Goal: Navigation & Orientation: Find specific page/section

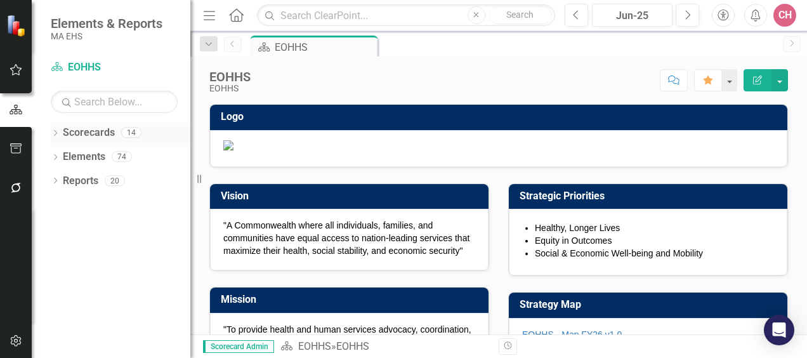
click at [90, 132] on link "Scorecards" at bounding box center [89, 133] width 52 height 15
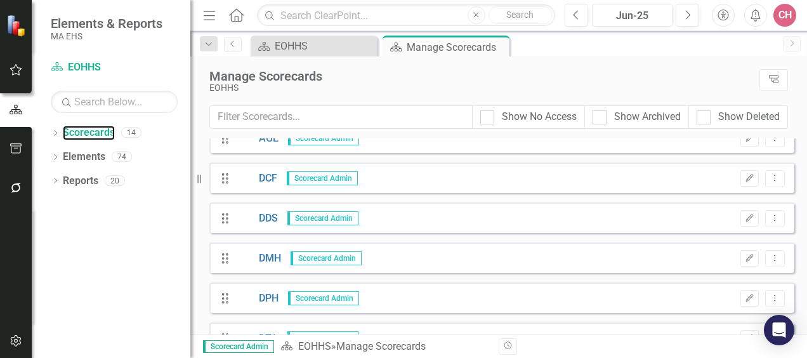
scroll to position [54, 0]
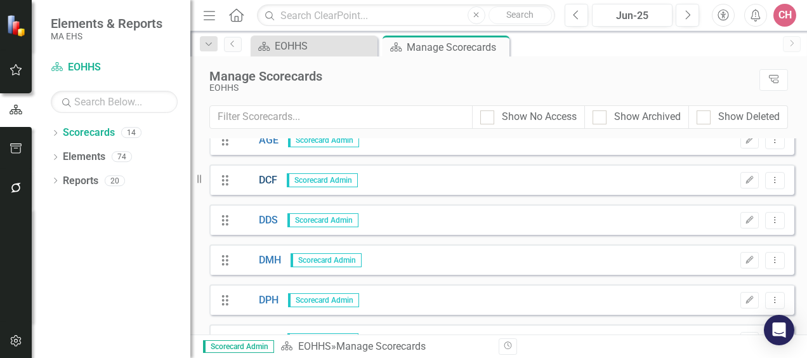
click at [265, 178] on link "DCF" at bounding box center [257, 180] width 41 height 15
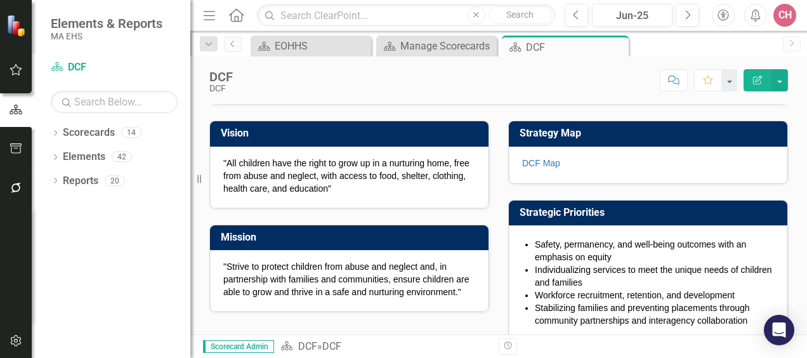
scroll to position [190, 0]
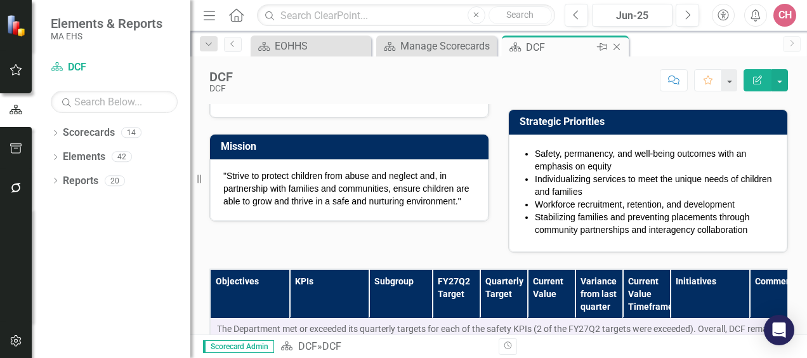
click at [618, 46] on icon "Close" at bounding box center [616, 47] width 13 height 10
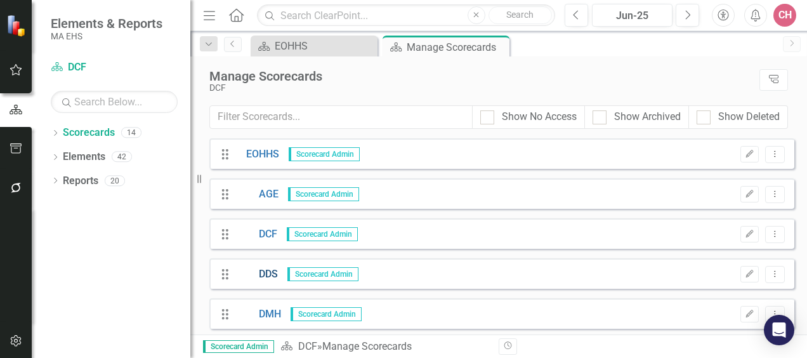
click at [271, 274] on link "DDS" at bounding box center [257, 274] width 41 height 15
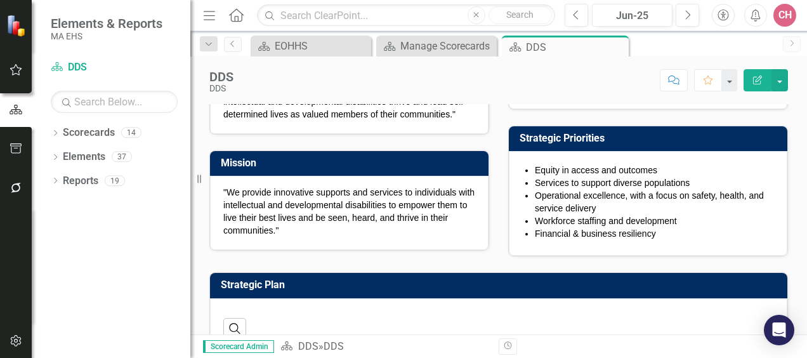
scroll to position [178, 0]
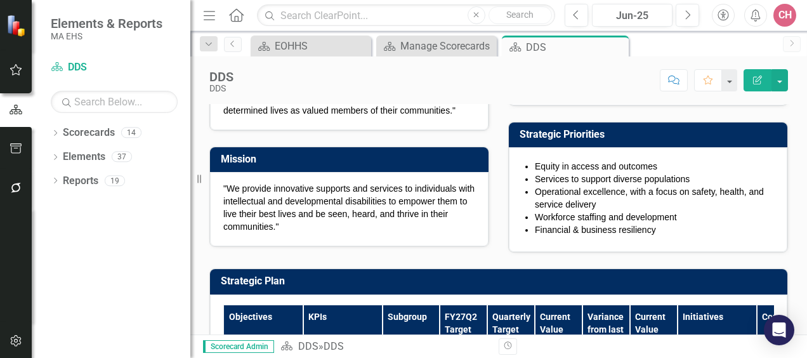
click at [532, 90] on link "DDS Map" at bounding box center [541, 85] width 39 height 10
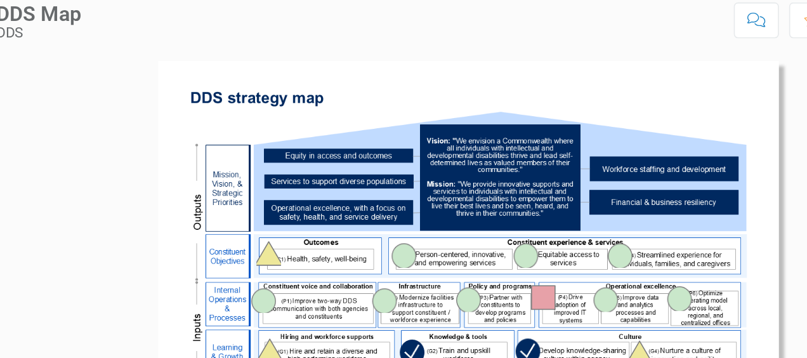
drag, startPoint x: 694, startPoint y: 146, endPoint x: 693, endPoint y: 186, distance: 40.0
click at [693, 186] on div at bounding box center [506, 224] width 400 height 239
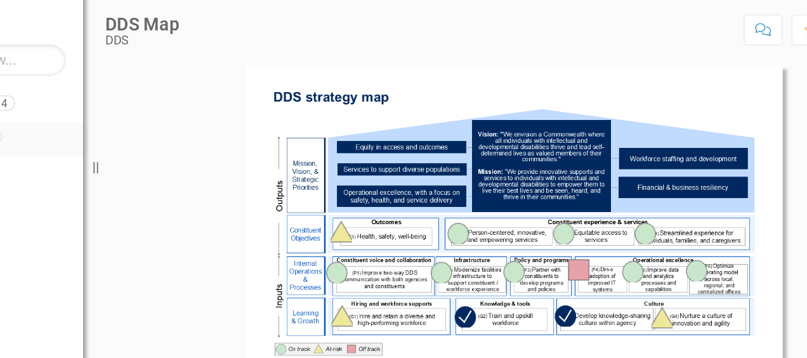
drag, startPoint x: 197, startPoint y: 176, endPoint x: 131, endPoint y: 168, distance: 66.5
click at [129, 168] on div "Elements & Reports MA EHS Scorecard DDS Search Dropdown Scorecards 14 Dropdown …" at bounding box center [95, 179] width 190 height 358
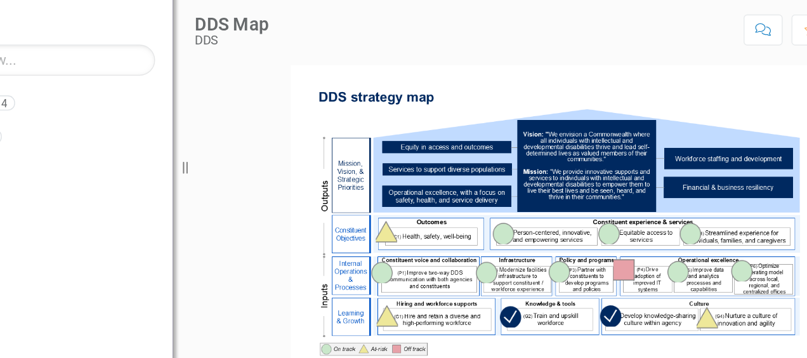
drag, startPoint x: 197, startPoint y: 178, endPoint x: 254, endPoint y: 176, distance: 57.1
click at [254, 176] on div "Resize" at bounding box center [259, 179] width 10 height 358
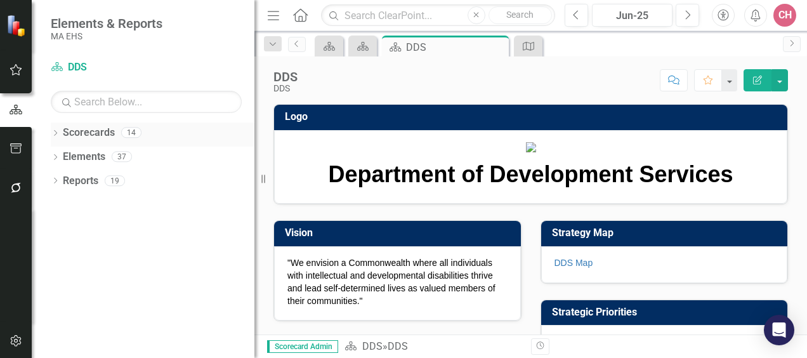
click at [106, 127] on link "Scorecards" at bounding box center [89, 133] width 52 height 15
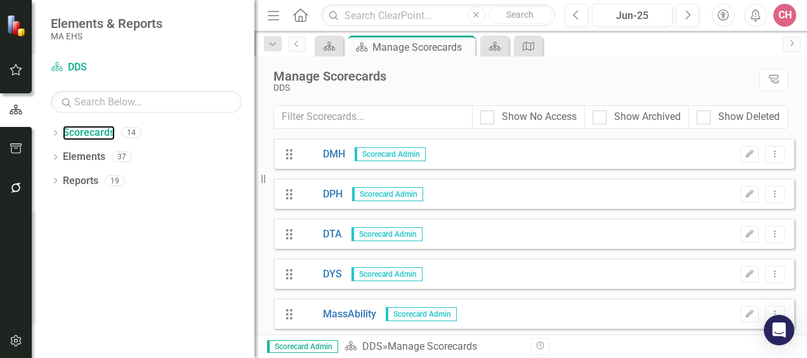
scroll to position [126, 0]
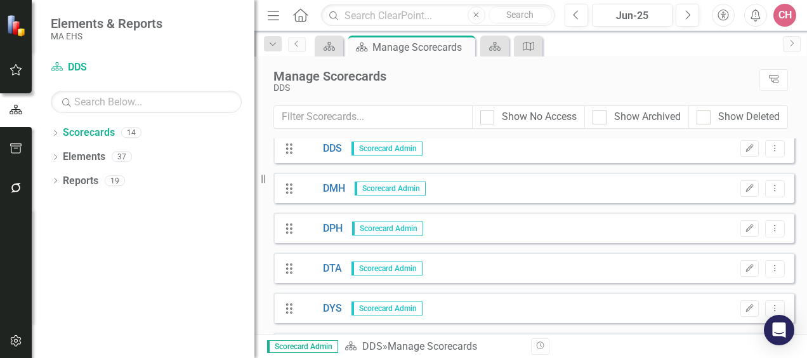
click at [374, 226] on span "Scorecard Admin" at bounding box center [387, 228] width 71 height 14
click at [335, 226] on link "DPH" at bounding box center [322, 228] width 42 height 15
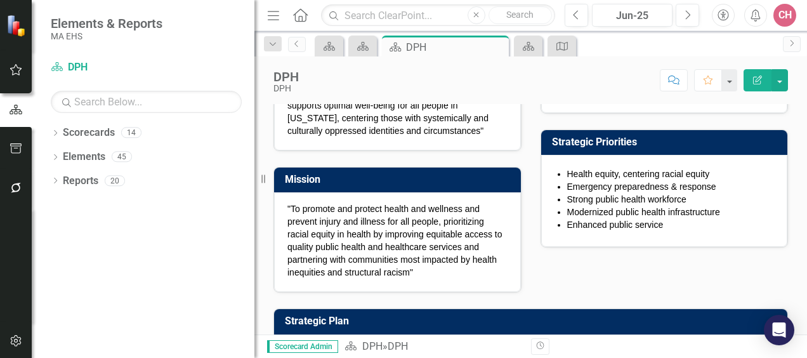
scroll to position [164, 0]
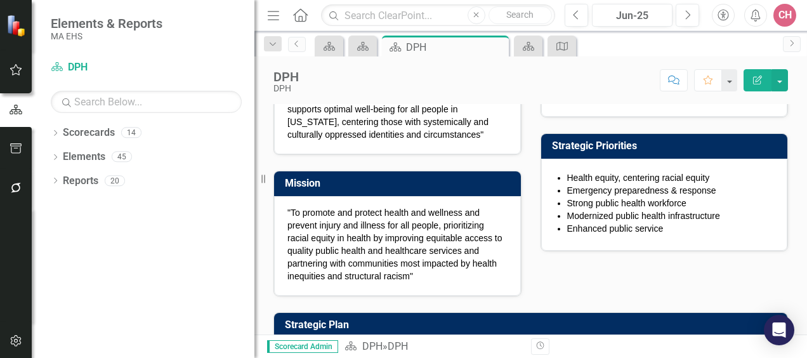
click at [567, 101] on link "DPH Map" at bounding box center [573, 96] width 39 height 10
